Goal: Complete application form

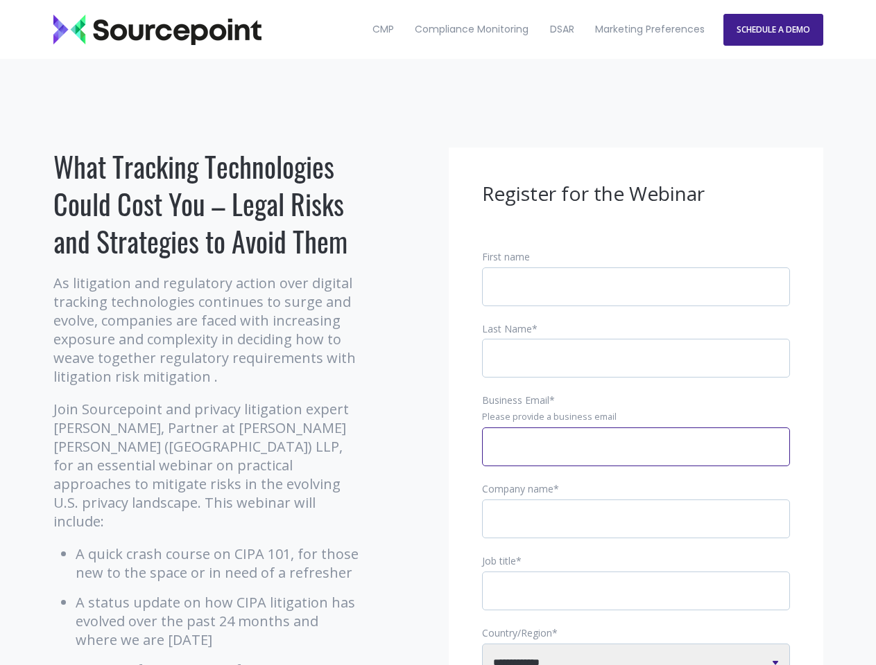
click at [636, 458] on input "Business Email *" at bounding box center [636, 447] width 308 height 39
